Goal: Transaction & Acquisition: Purchase product/service

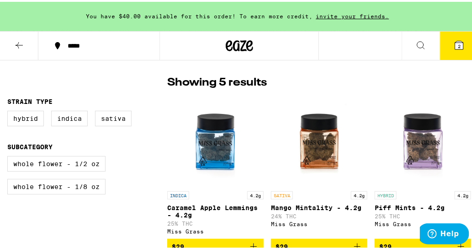
scroll to position [221, 0]
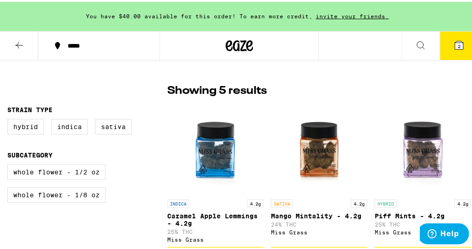
click at [200, 151] on img "Open page for Caramel Apple Lemmings - 4.2g from Miss Grass" at bounding box center [215, 146] width 91 height 91
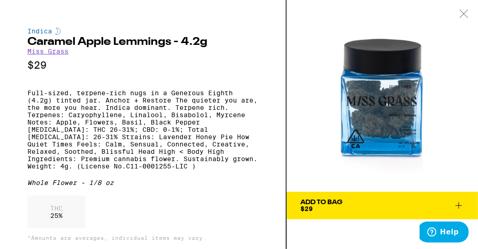
click at [200, 151] on p "Full-sized, terpene-rich nugs in a Generous Eighth (4.2g) tinted jar. Anchor + …" at bounding box center [142, 129] width 231 height 80
click at [146, 151] on p "Full-sized, terpene-rich nugs in a Generous Eighth (4.2g) tinted jar. Anchor + …" at bounding box center [142, 129] width 231 height 80
click at [367, 115] on img at bounding box center [382, 95] width 191 height 191
click at [467, 11] on icon at bounding box center [464, 14] width 8 height 8
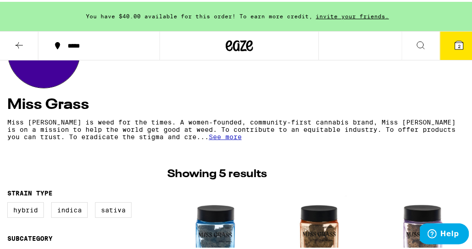
scroll to position [111, 0]
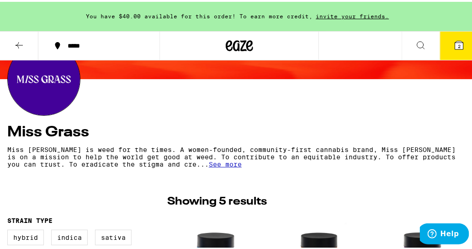
click at [235, 47] on icon at bounding box center [240, 43] width 14 height 11
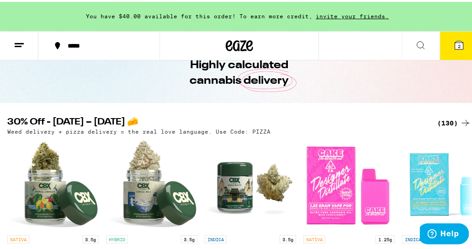
scroll to position [55, 0]
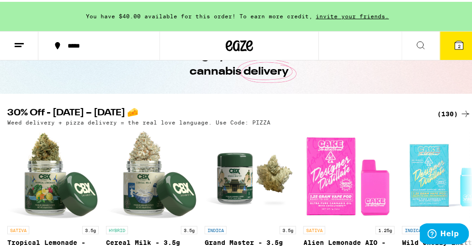
click at [438, 112] on div "(130)" at bounding box center [454, 111] width 34 height 11
click at [438, 111] on div "(130)" at bounding box center [454, 111] width 34 height 11
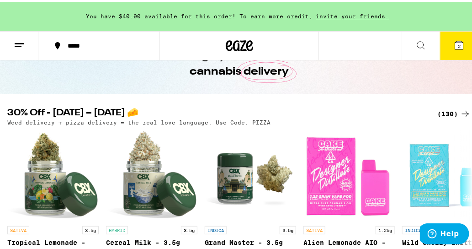
click at [438, 111] on div "(130)" at bounding box center [454, 111] width 34 height 11
click at [439, 115] on div "(130)" at bounding box center [454, 111] width 34 height 11
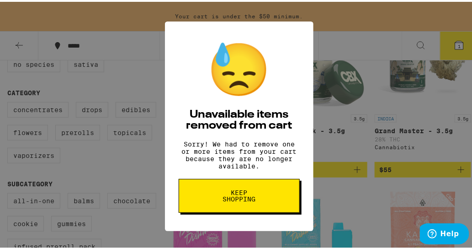
scroll to position [83, 0]
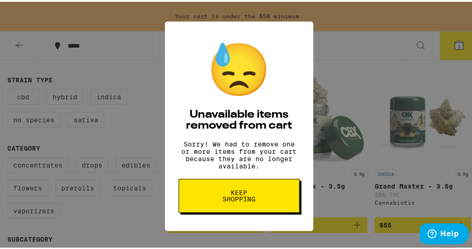
click at [232, 200] on span "Keep Shopping" at bounding box center [239, 193] width 47 height 13
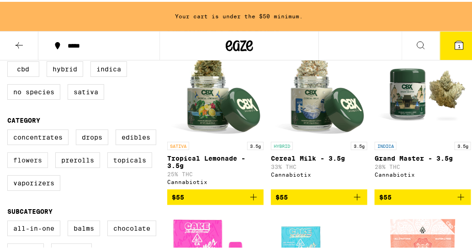
click at [23, 161] on label "Flowers" at bounding box center [27, 158] width 41 height 16
click at [10, 129] on input "Flowers" at bounding box center [9, 129] width 0 height 0
checkbox input "true"
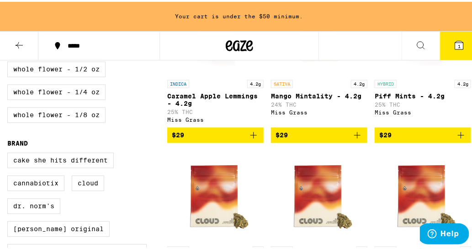
scroll to position [498, 0]
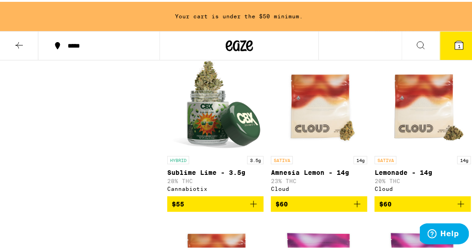
drag, startPoint x: 146, startPoint y: 156, endPoint x: 0, endPoint y: 190, distance: 149.6
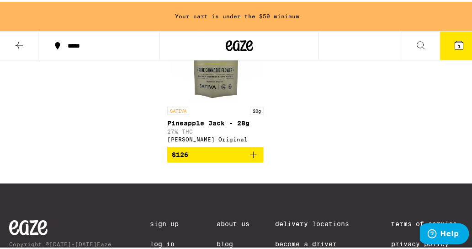
scroll to position [1613, 0]
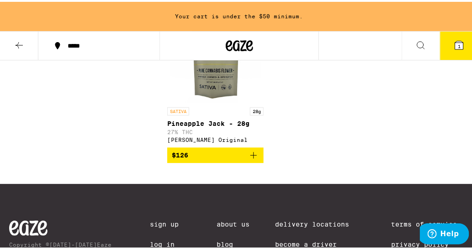
click at [209, 19] on div "Your cart is under the $50 minimum." at bounding box center [239, 14] width 478 height 29
click at [461, 45] on button "1" at bounding box center [459, 44] width 38 height 28
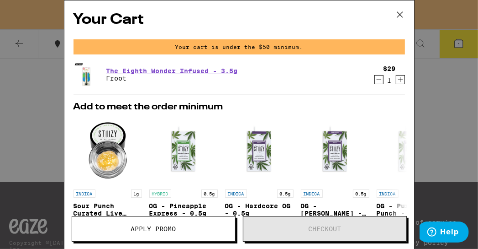
click at [375, 81] on icon "Decrement" at bounding box center [379, 79] width 8 height 11
